Goal: Check status: Check status

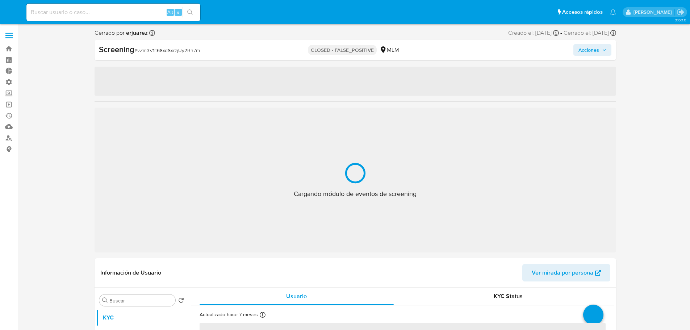
select select "10"
